Goal: Navigation & Orientation: Find specific page/section

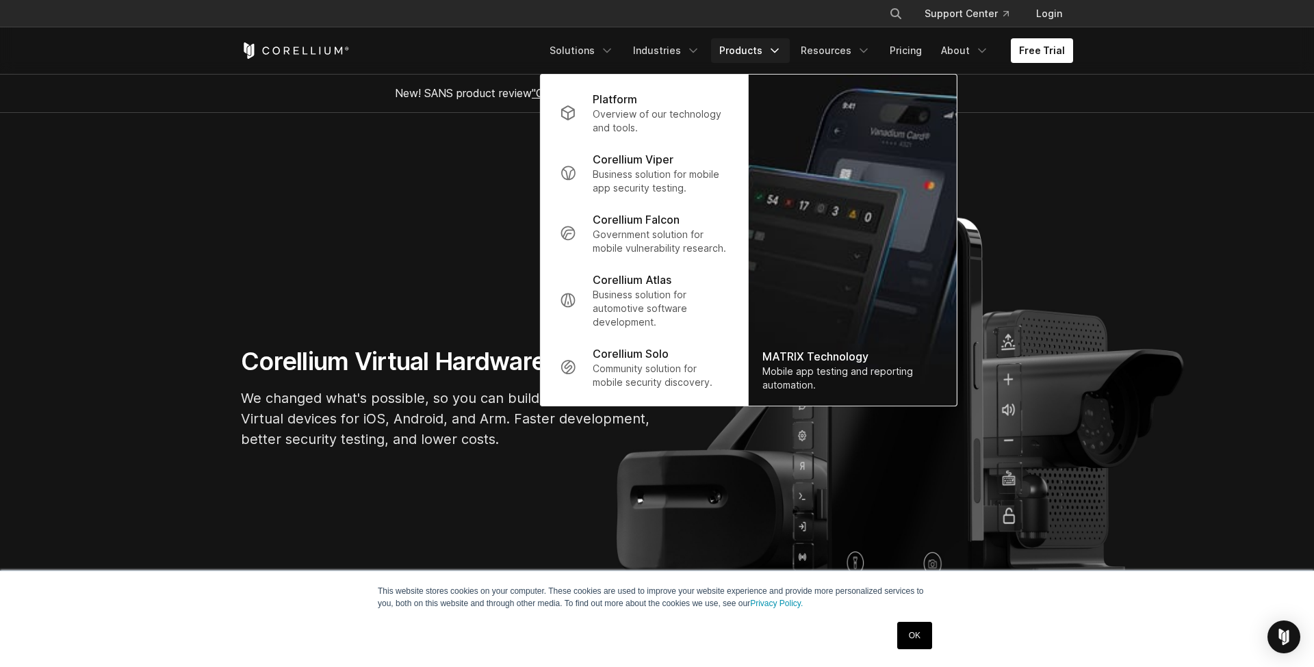
click at [776, 49] on icon "Navigation Menu" at bounding box center [775, 51] width 14 height 14
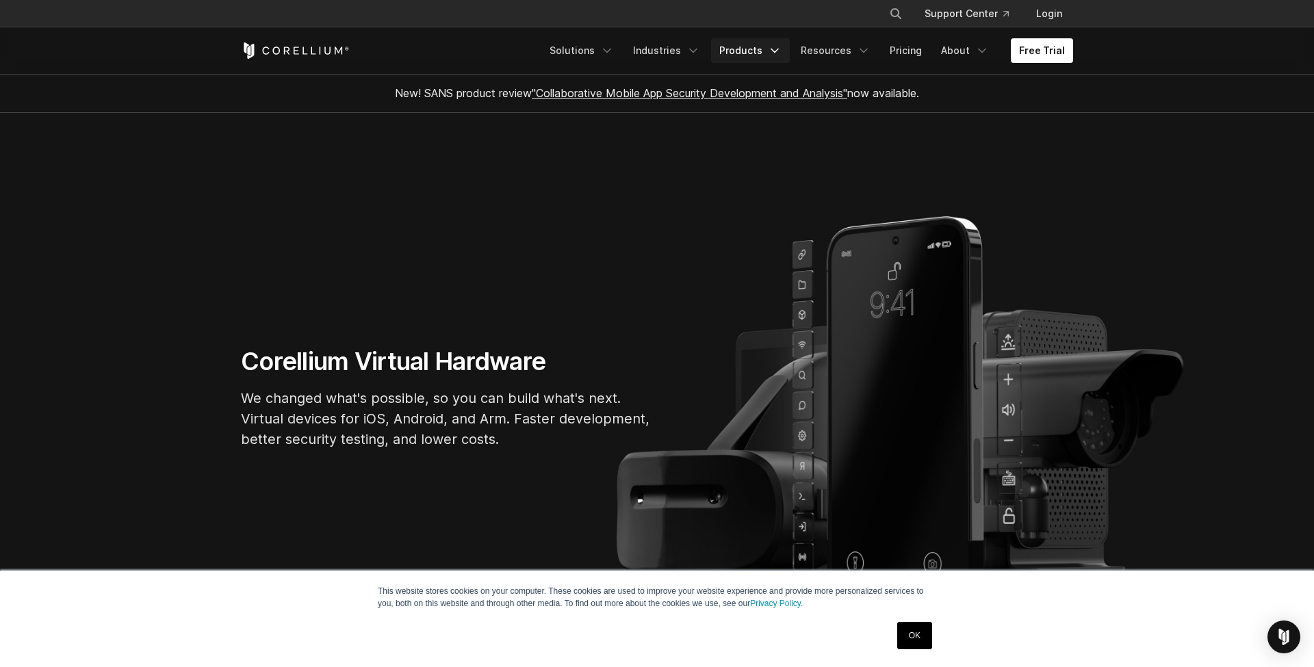
click at [757, 57] on link "Products" at bounding box center [750, 50] width 79 height 25
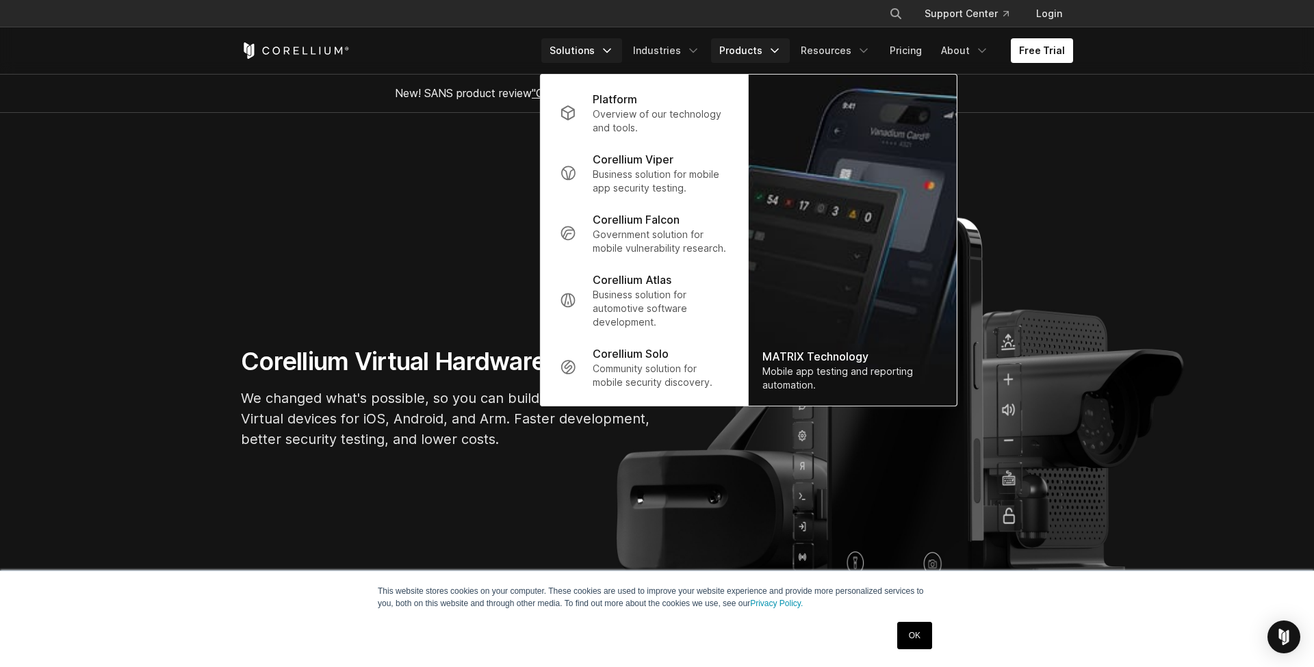
click at [602, 57] on link "Solutions" at bounding box center [581, 50] width 81 height 25
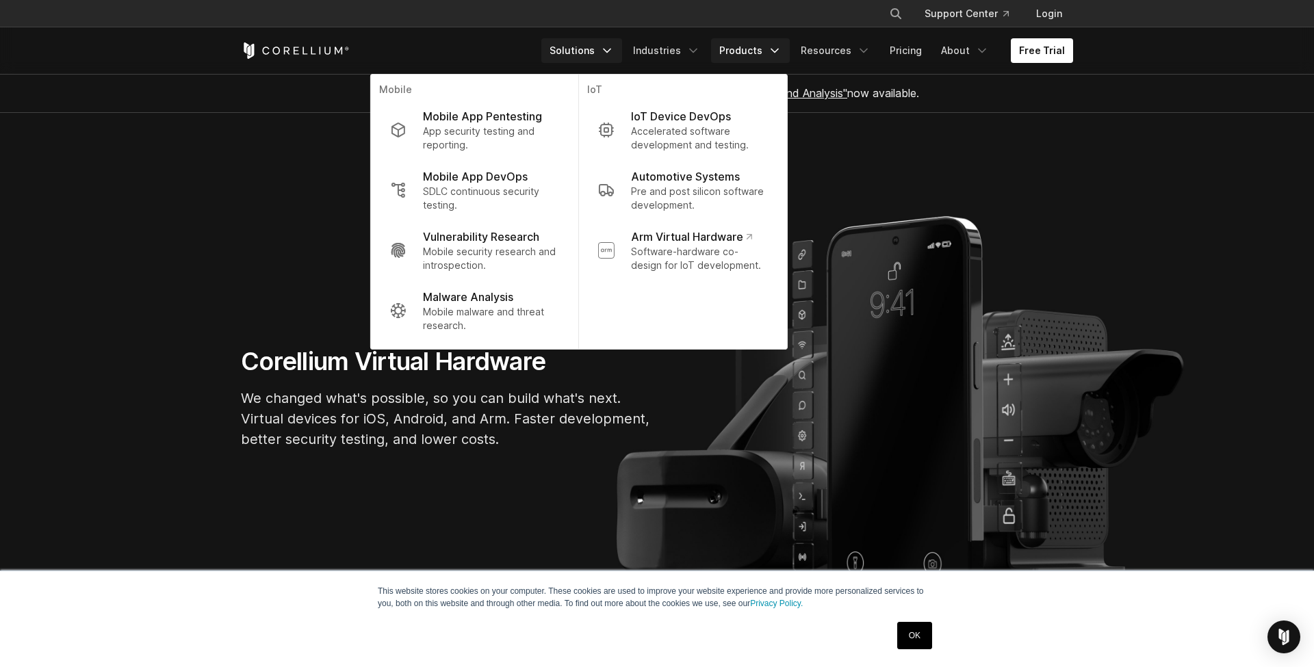
click at [755, 51] on link "Products" at bounding box center [750, 50] width 79 height 25
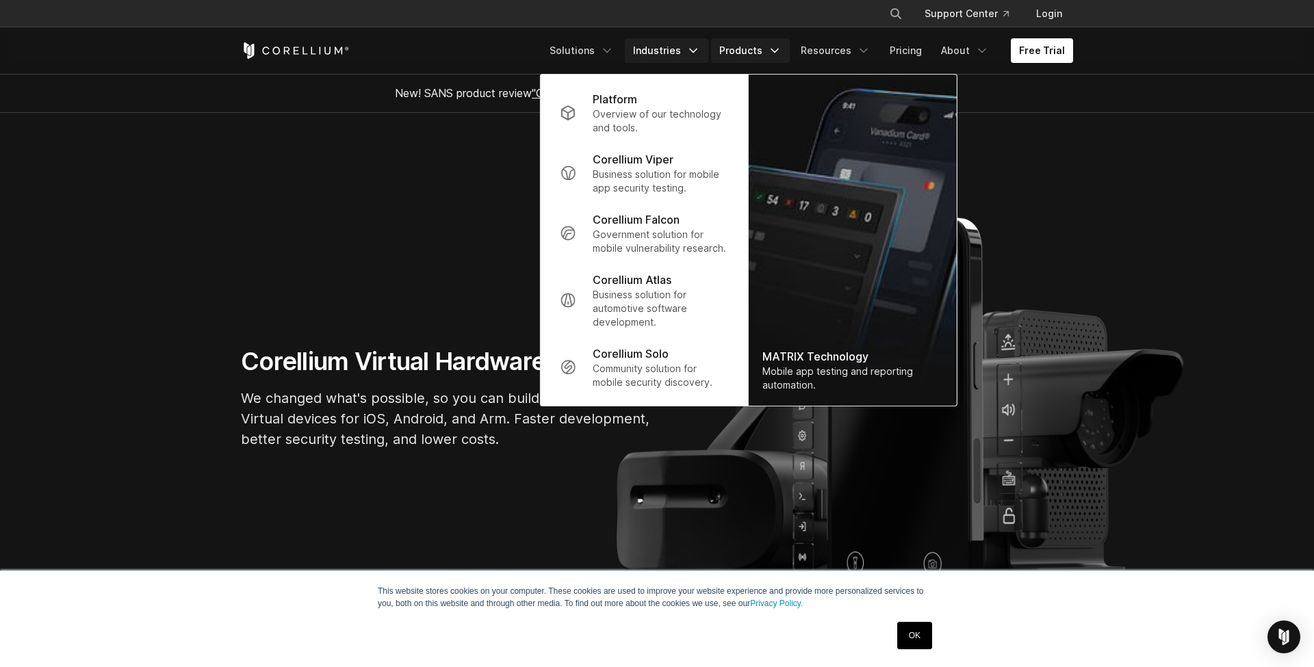
click at [678, 54] on link "Industries" at bounding box center [666, 50] width 83 height 25
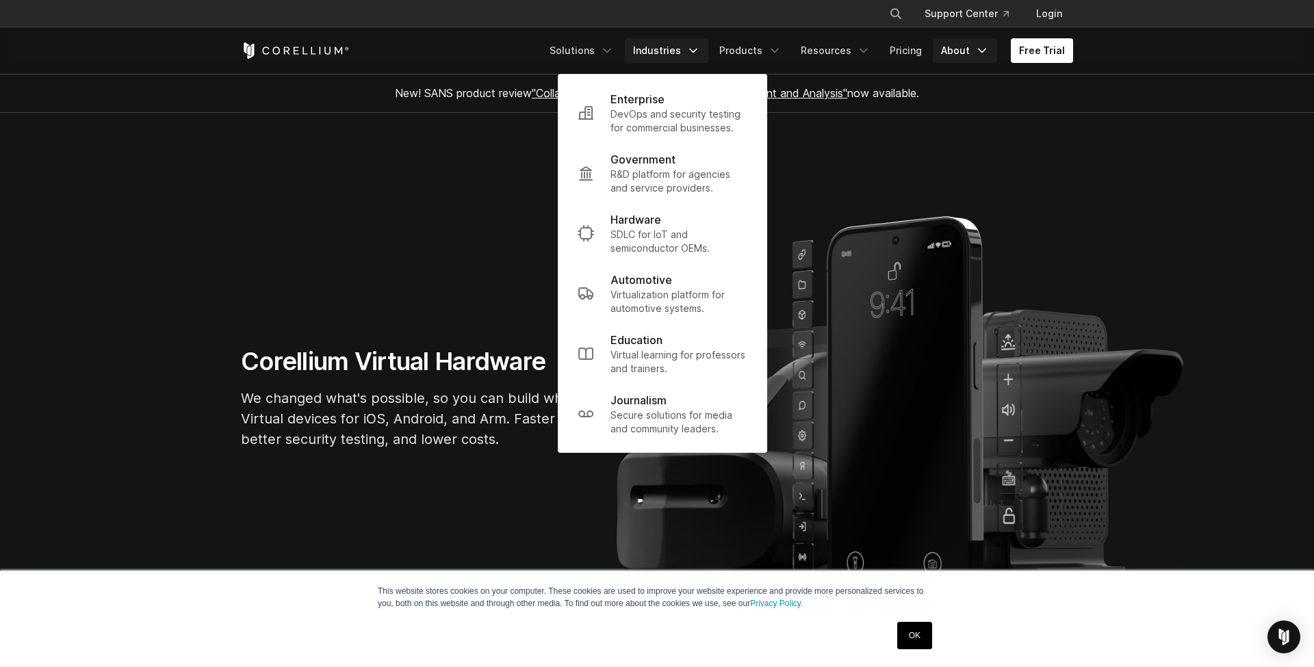
click at [939, 59] on link "About" at bounding box center [965, 50] width 64 height 25
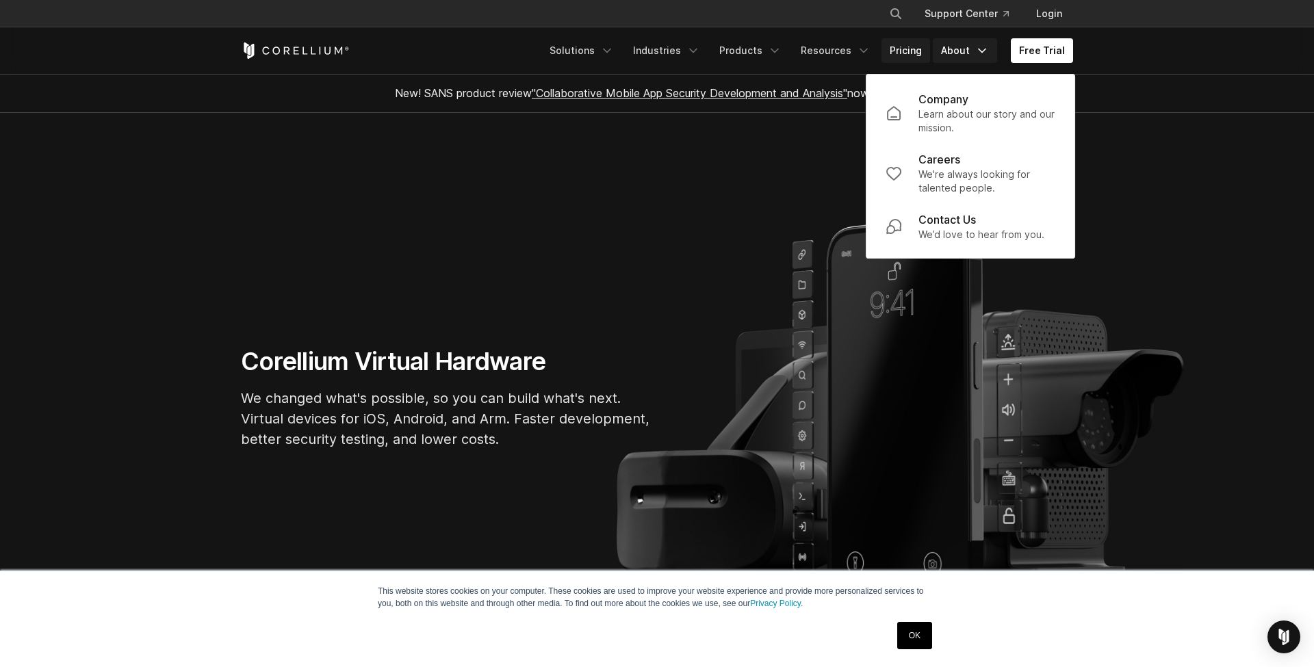
click at [913, 58] on link "Pricing" at bounding box center [905, 50] width 49 height 25
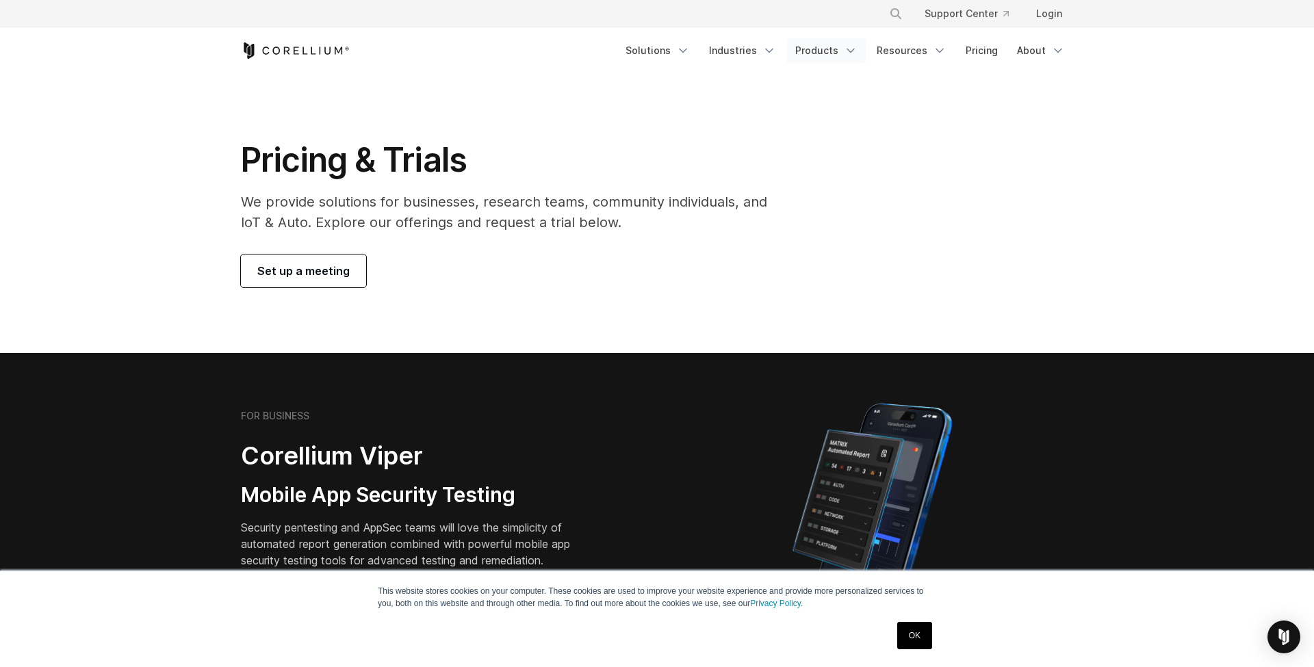
click at [851, 51] on icon "Navigation Menu" at bounding box center [851, 51] width 14 height 14
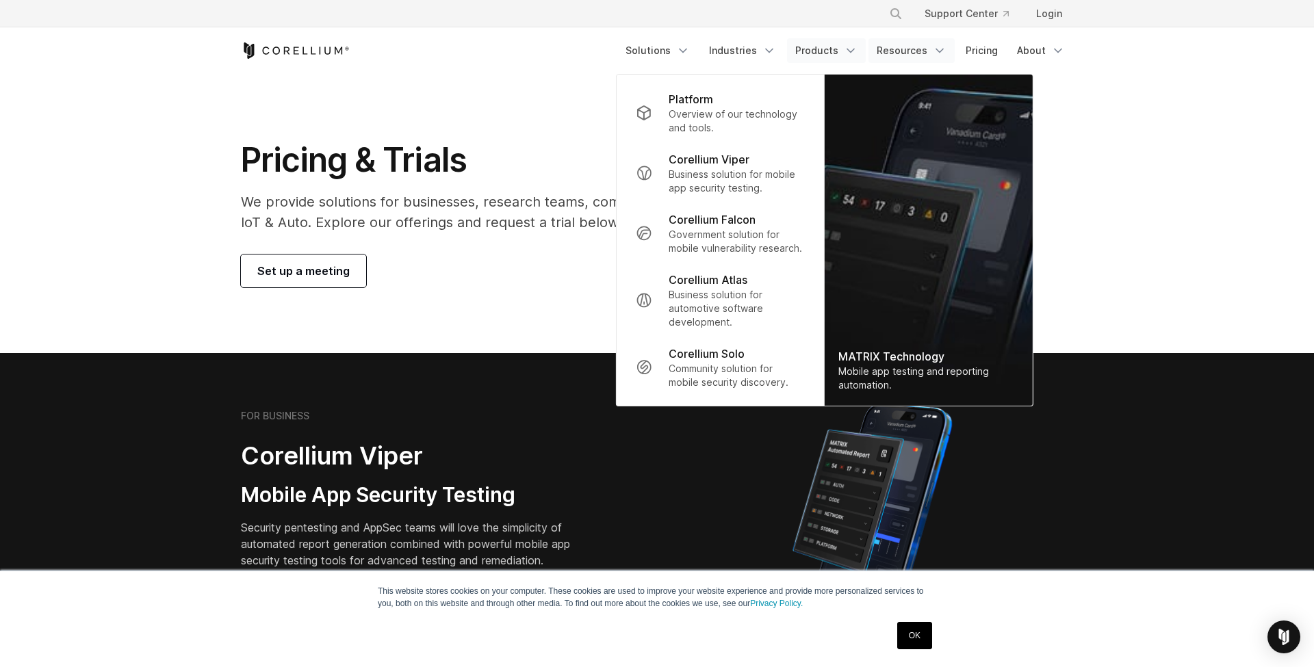
click at [898, 53] on link "Resources" at bounding box center [911, 50] width 86 height 25
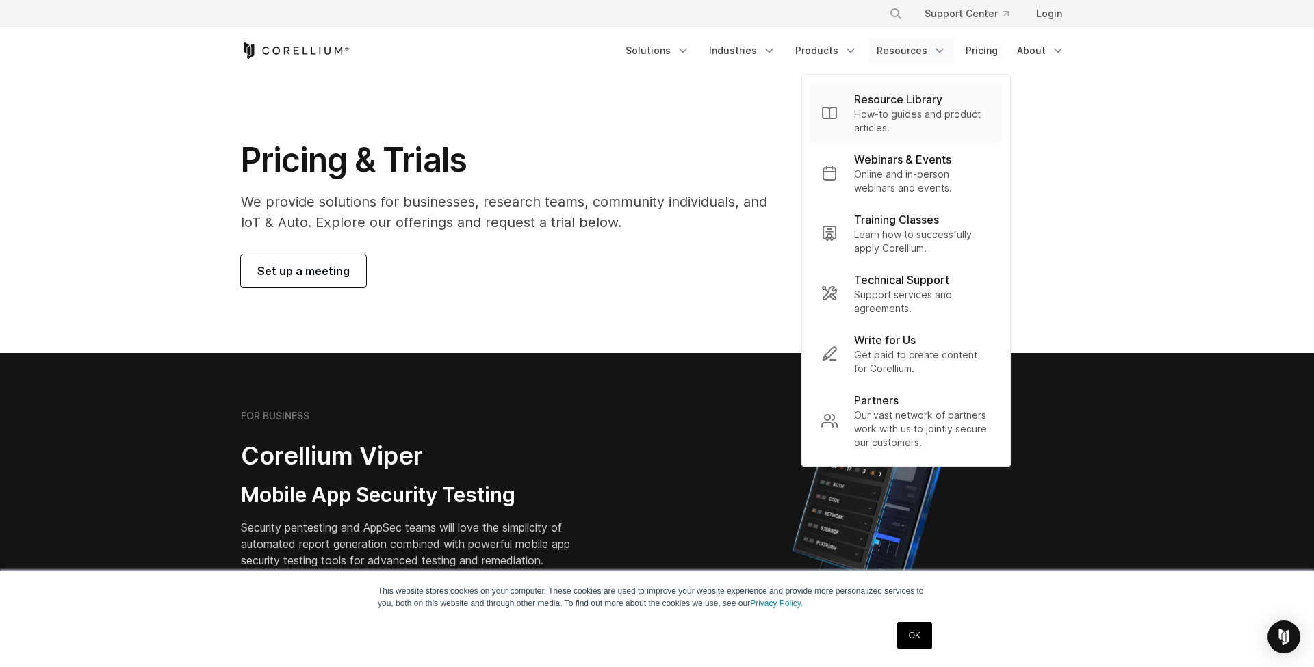
click at [875, 117] on p "How-to guides and product articles." at bounding box center [922, 120] width 137 height 27
